Goal: Information Seeking & Learning: Learn about a topic

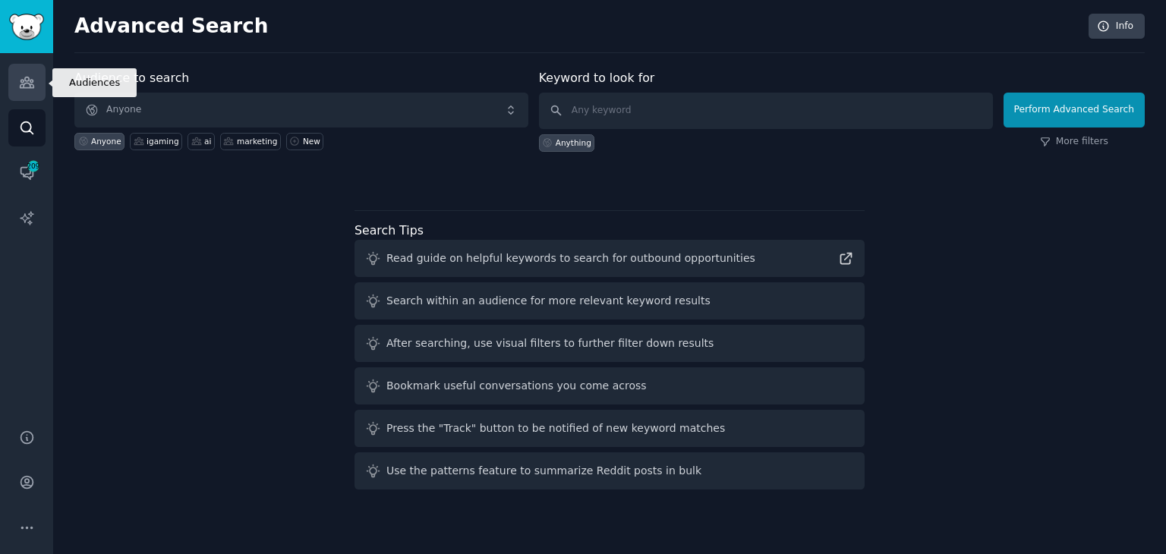
click at [32, 89] on icon "Sidebar" at bounding box center [27, 82] width 16 height 16
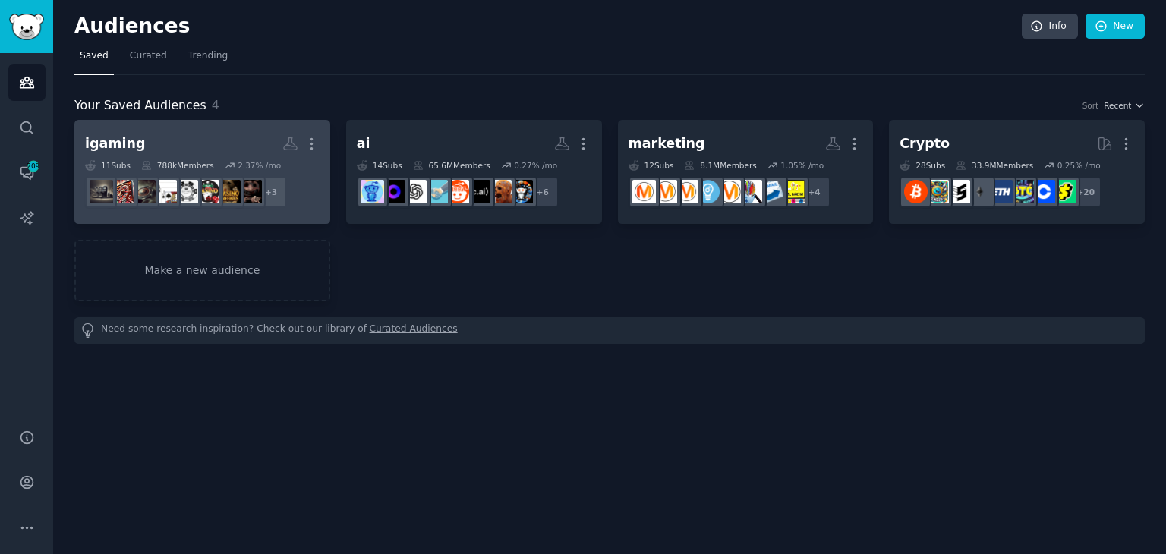
click at [212, 145] on h2 "igaming More" at bounding box center [202, 144] width 235 height 27
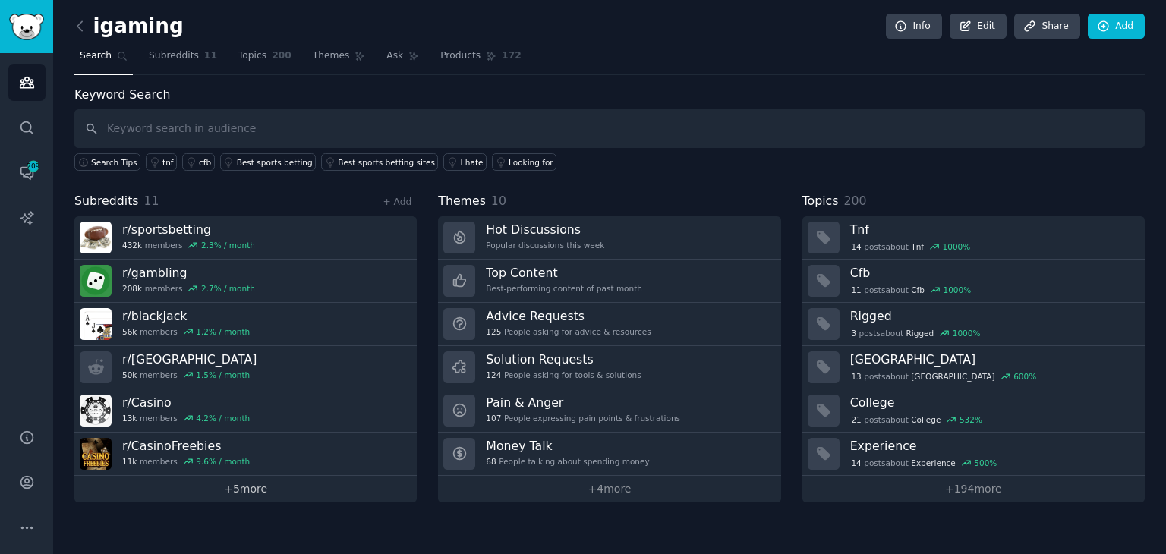
click at [253, 487] on link "+ 5 more" at bounding box center [245, 489] width 342 height 27
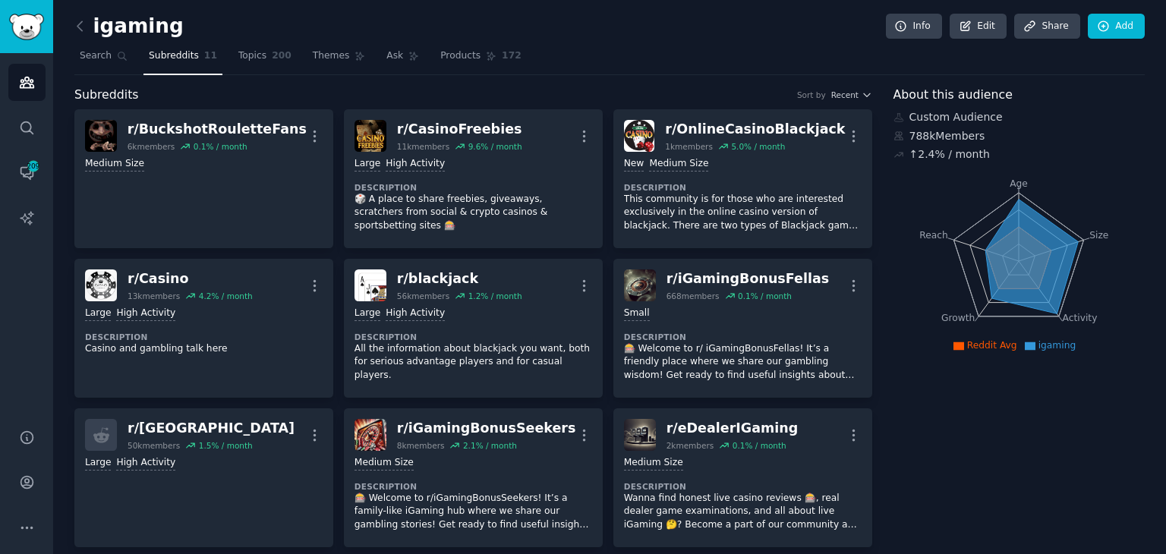
click at [970, 344] on span "Reddit Avg" at bounding box center [992, 345] width 50 height 11
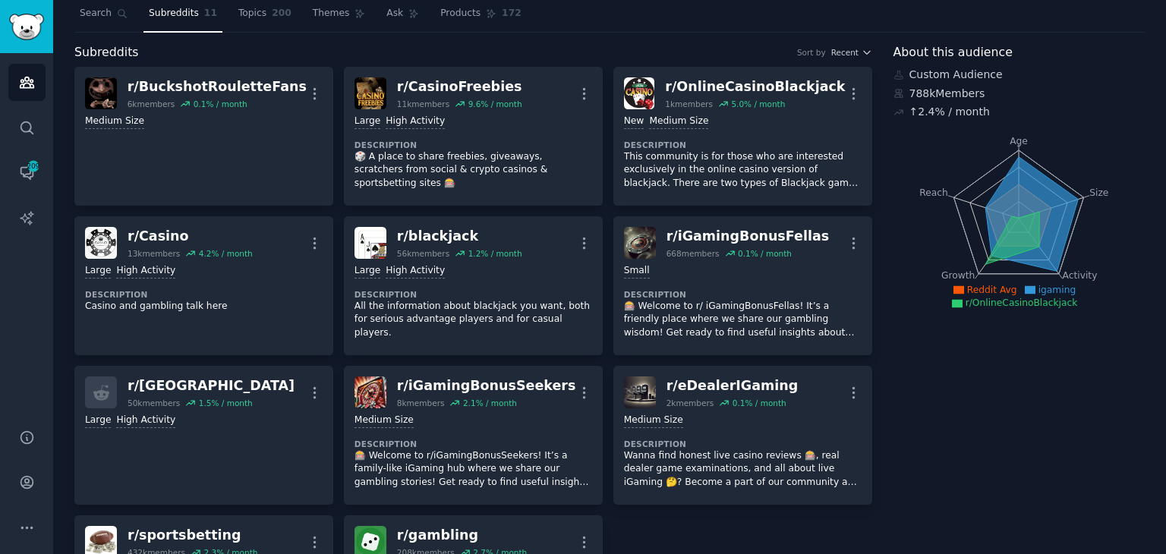
scroll to position [42, 0]
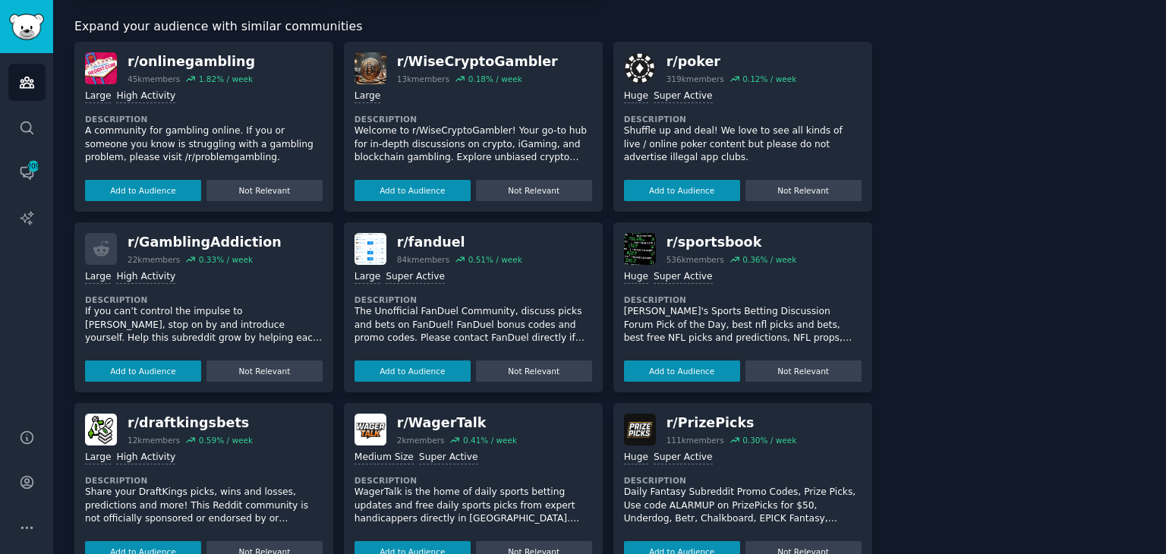
scroll to position [699, 0]
